Goal: Navigation & Orientation: Find specific page/section

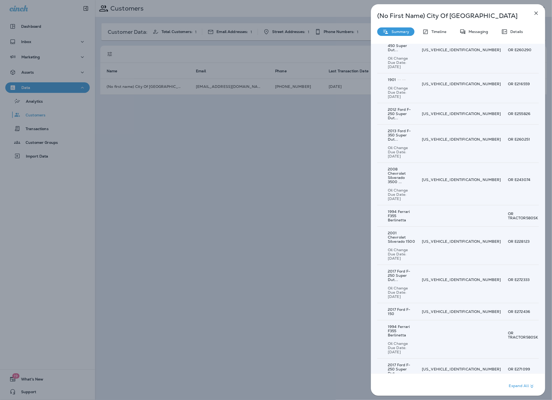
scroll to position [742, 0]
click at [535, 14] on icon "button" at bounding box center [536, 13] width 3 height 3
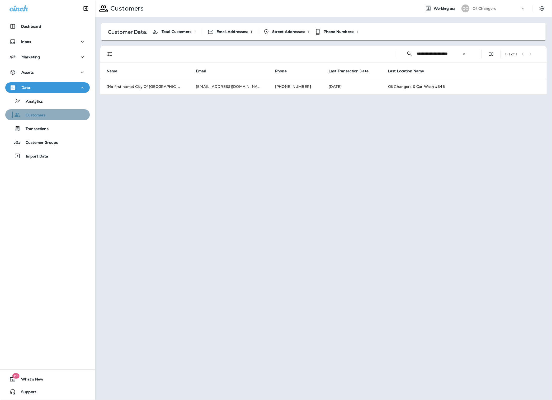
drag, startPoint x: 50, startPoint y: 113, endPoint x: 46, endPoint y: 114, distance: 4.4
click at [50, 113] on div "Customers" at bounding box center [47, 115] width 80 height 8
click at [46, 114] on div "Customers" at bounding box center [47, 115] width 80 height 8
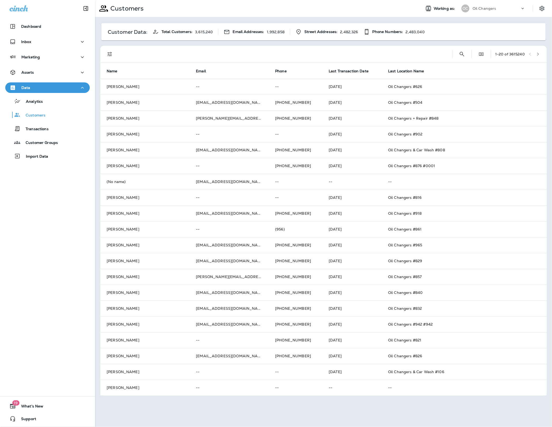
drag, startPoint x: 94, startPoint y: 215, endPoint x: 87, endPoint y: 213, distance: 7.3
click at [94, 215] on div "Dashboard Inbox Marketing Assets Data Analytics Customers Transactions Customer…" at bounding box center [47, 213] width 95 height 427
click at [38, 59] on div "Marketing" at bounding box center [25, 57] width 30 height 7
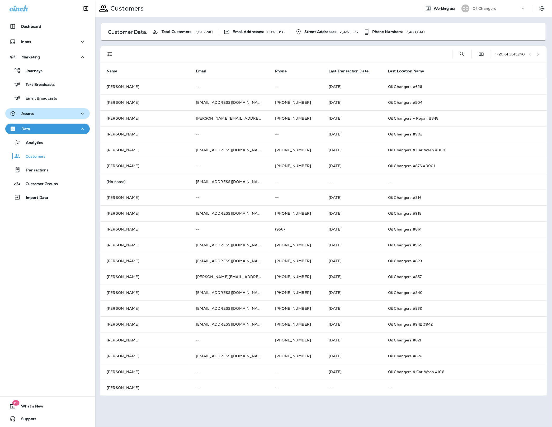
click at [41, 115] on div "Assets" at bounding box center [48, 113] width 76 height 7
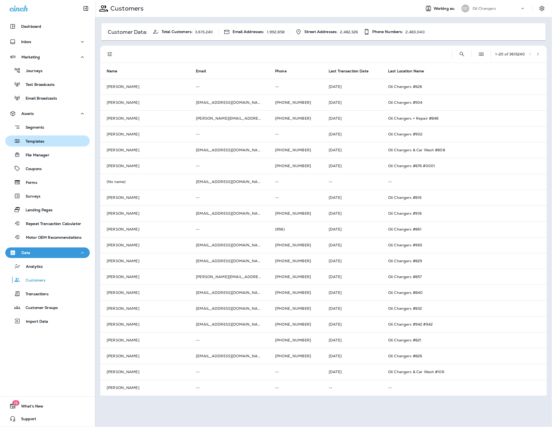
click at [39, 145] on div "Templates" at bounding box center [25, 141] width 37 height 8
